Goal: Navigation & Orientation: Find specific page/section

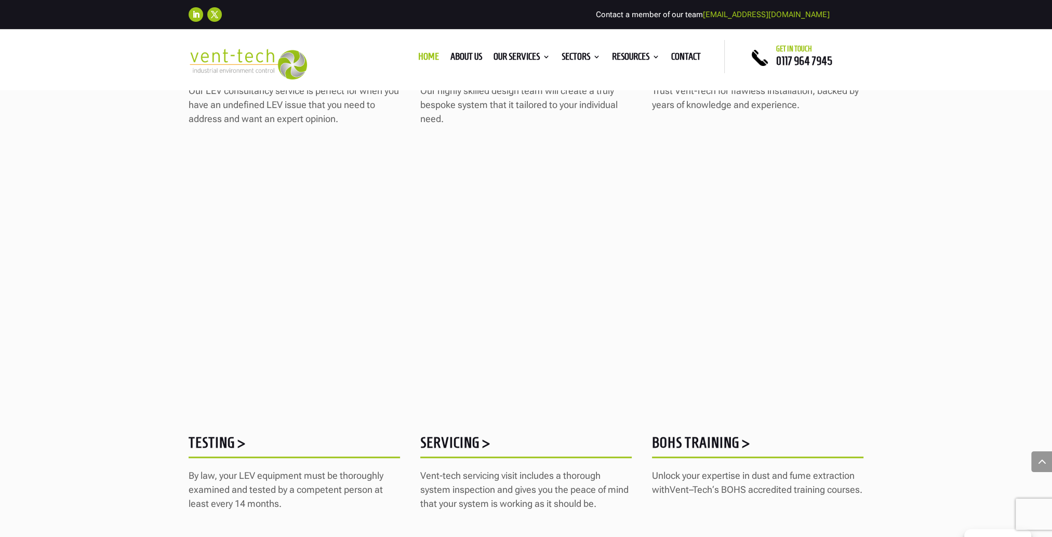
scroll to position [1247, 0]
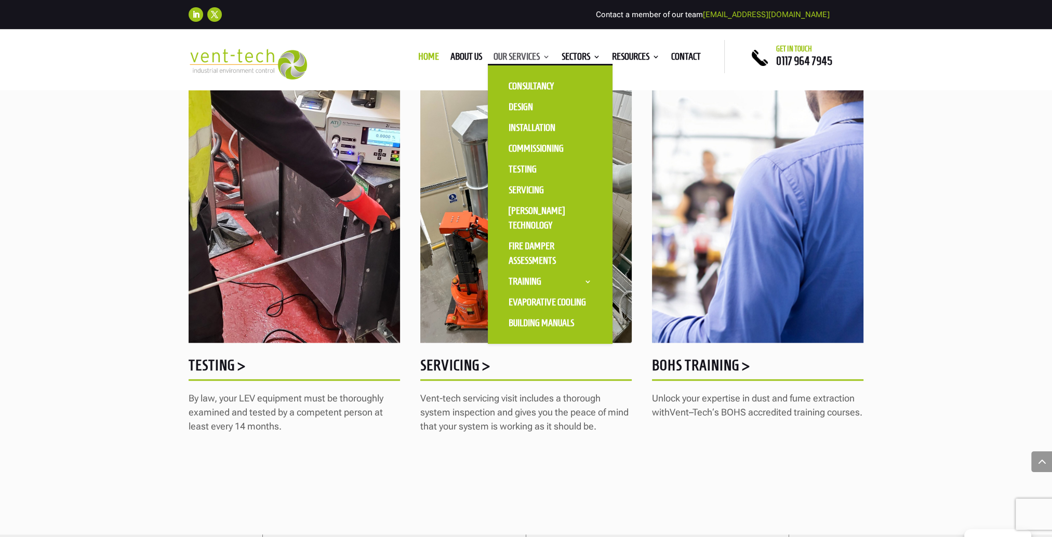
click at [506, 56] on link "Our Services" at bounding box center [522, 58] width 57 height 11
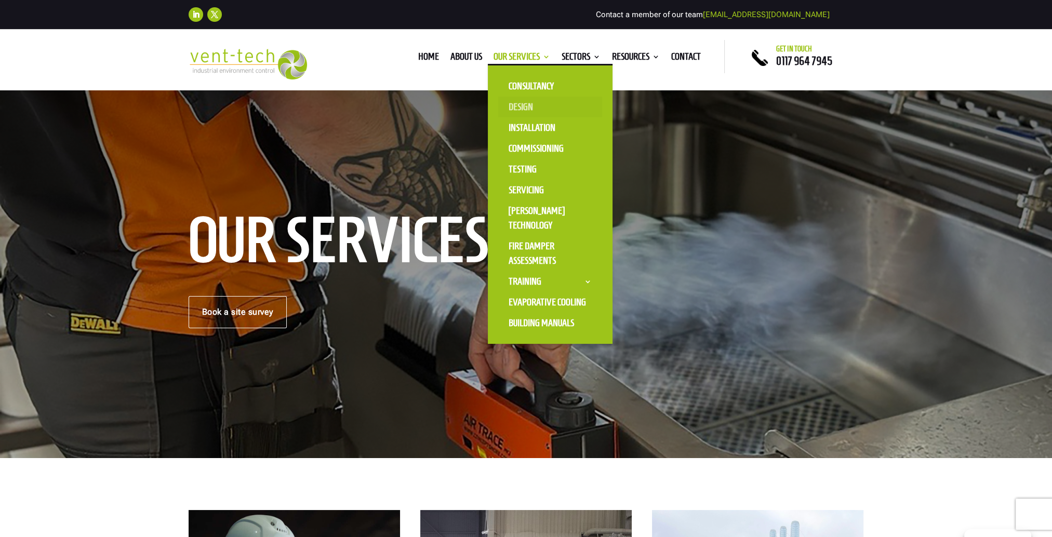
click at [529, 107] on link "Design" at bounding box center [550, 107] width 104 height 21
